Goal: Navigation & Orientation: Find specific page/section

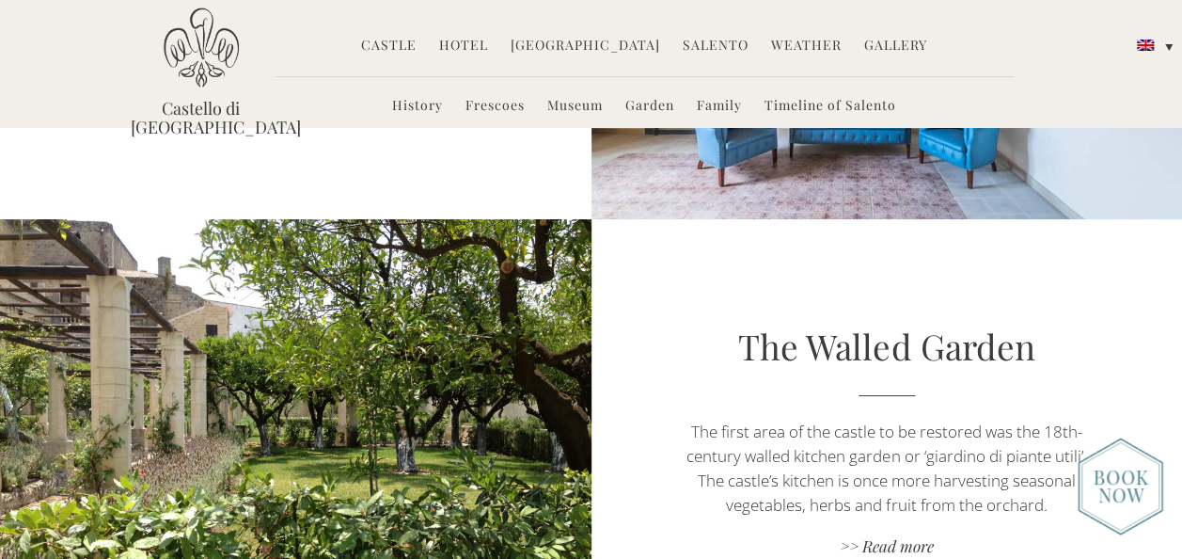
scroll to position [2408, 0]
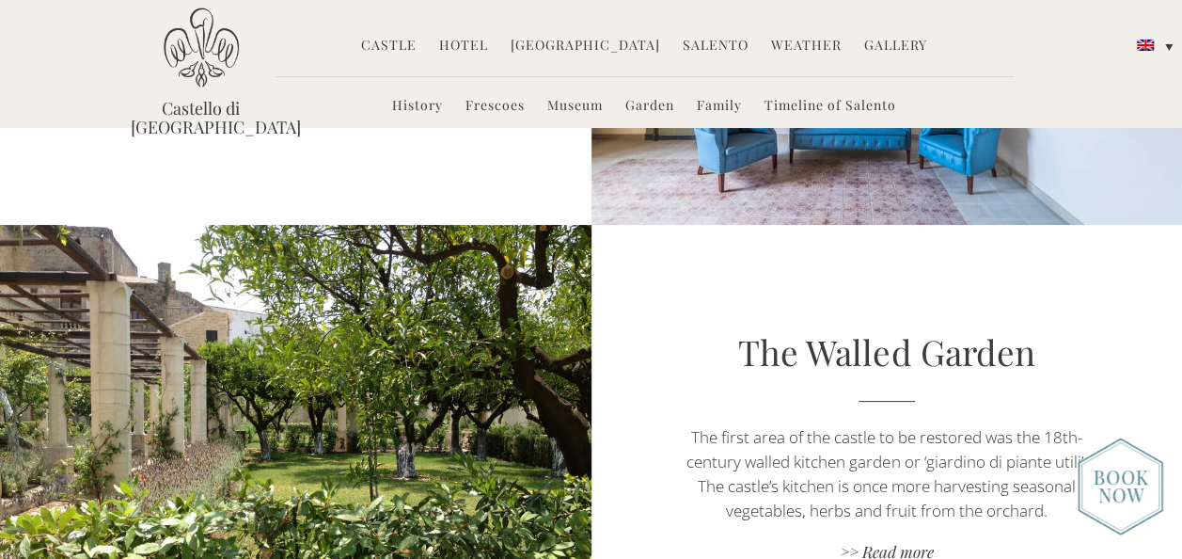
click at [479, 46] on link "Hotel" at bounding box center [463, 47] width 49 height 22
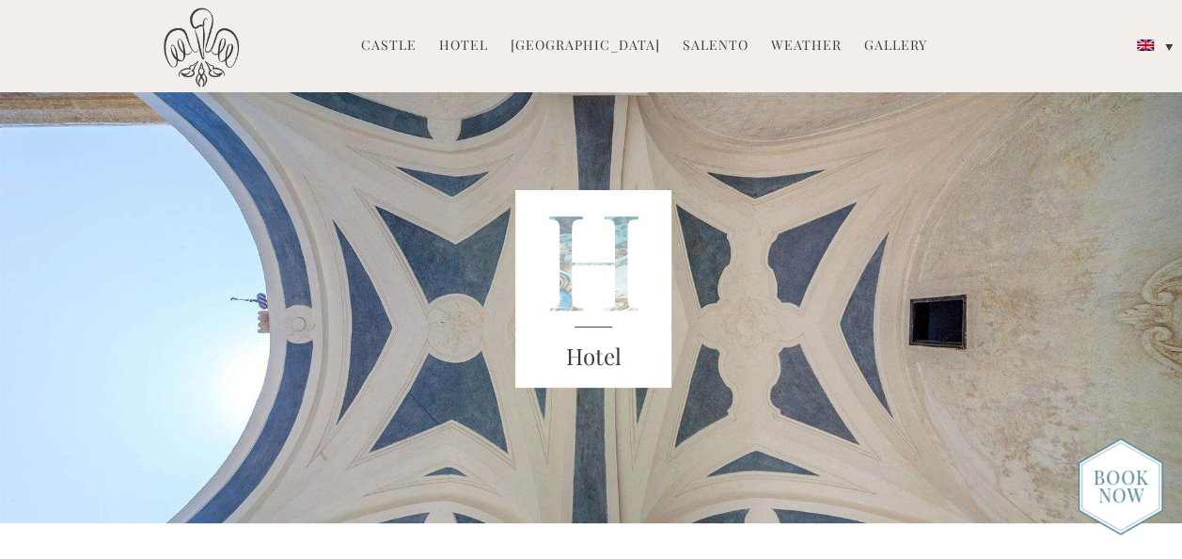
scroll to position [71, 0]
